Goal: Task Accomplishment & Management: Manage account settings

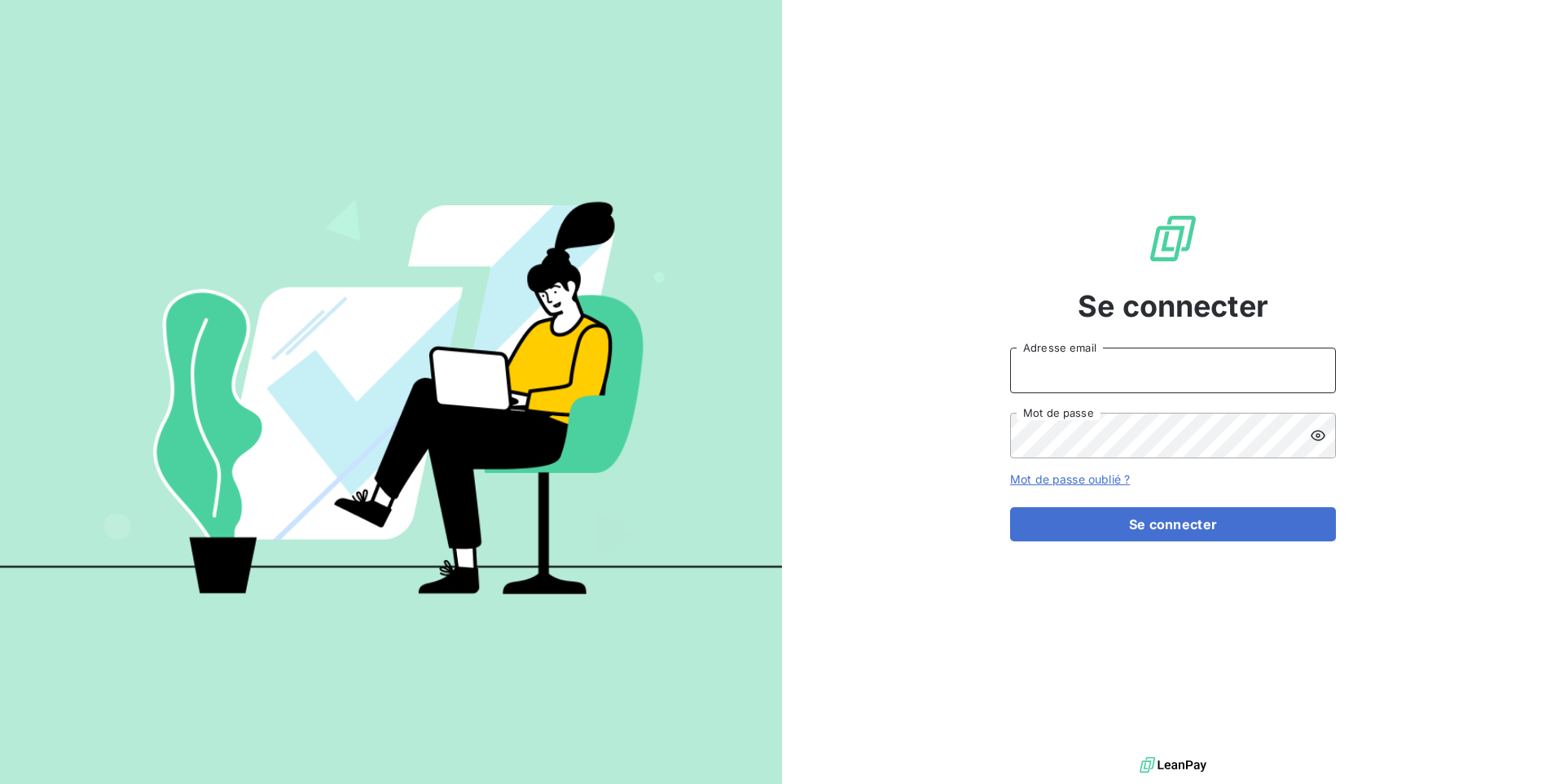
click at [1095, 358] on input "Adresse email" at bounding box center [1173, 370] width 326 height 45
paste input "antillestelephone"
type input "admin@antillestelephone"
click at [1010, 507] on button "Se connecter" at bounding box center [1173, 524] width 326 height 34
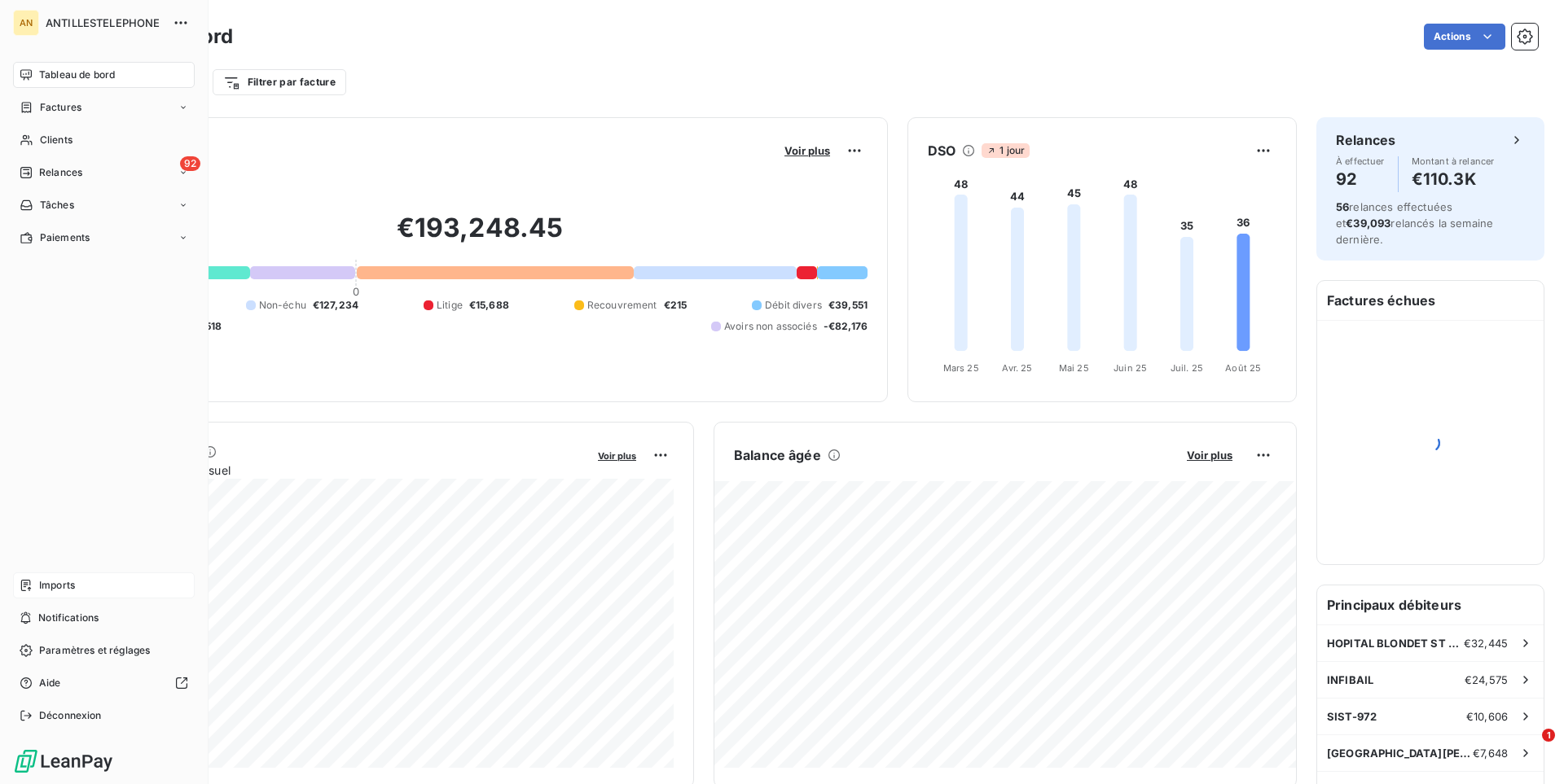
click at [80, 579] on div "Imports" at bounding box center [104, 585] width 181 height 26
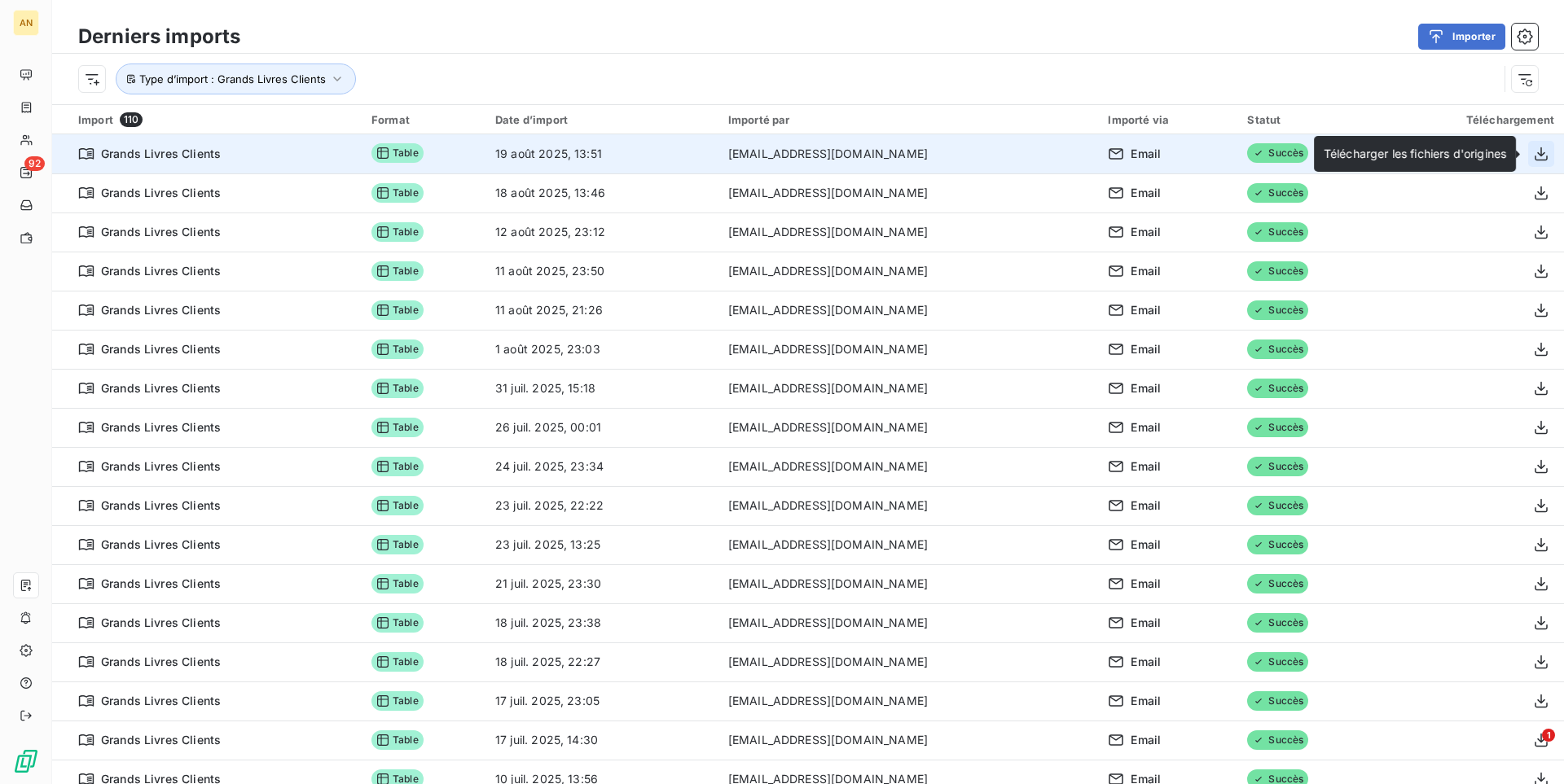
click at [1536, 158] on icon "button" at bounding box center [1541, 154] width 17 height 17
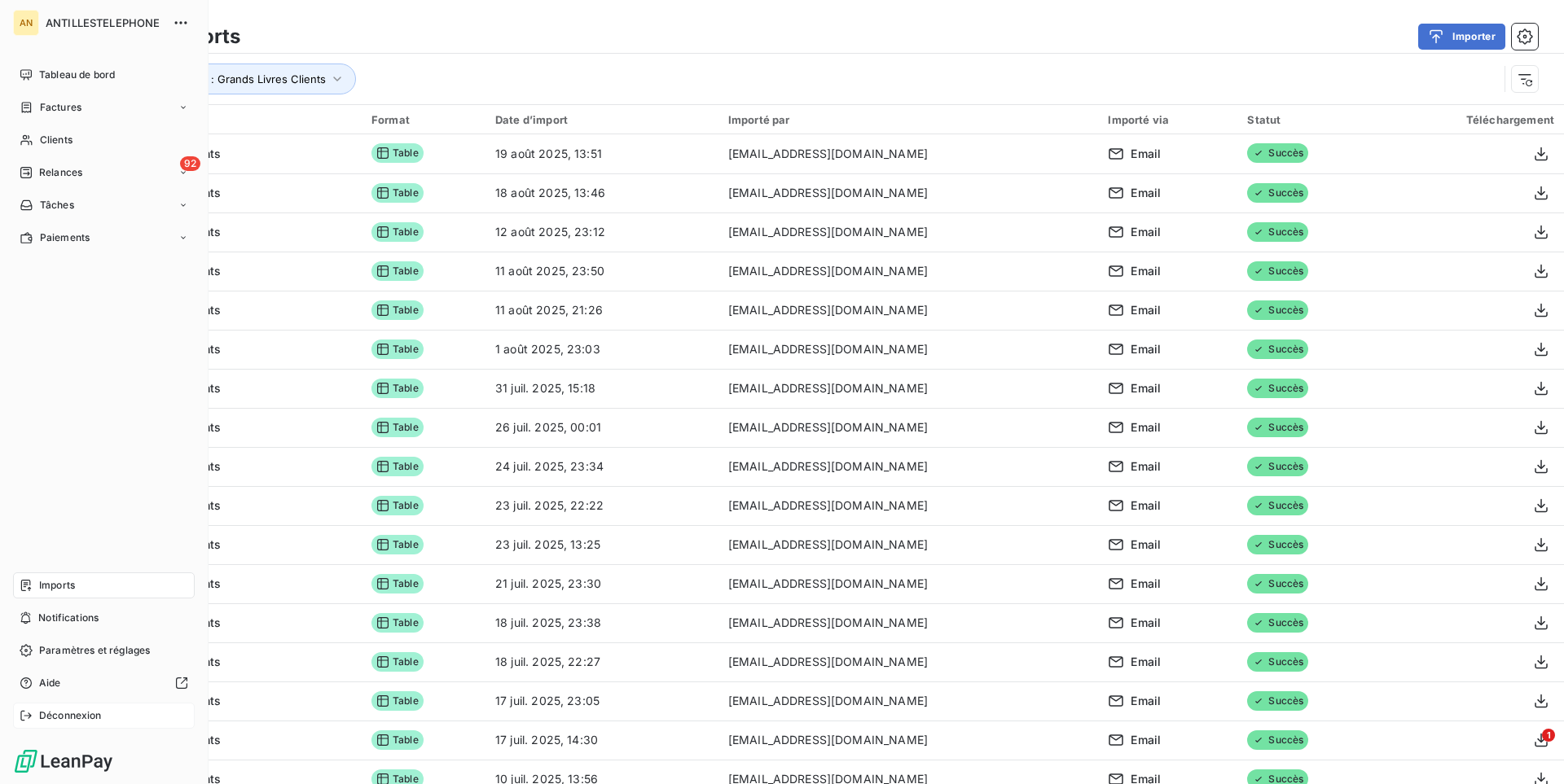
click at [36, 714] on div "Déconnexion" at bounding box center [104, 716] width 181 height 26
